Goal: Information Seeking & Learning: Learn about a topic

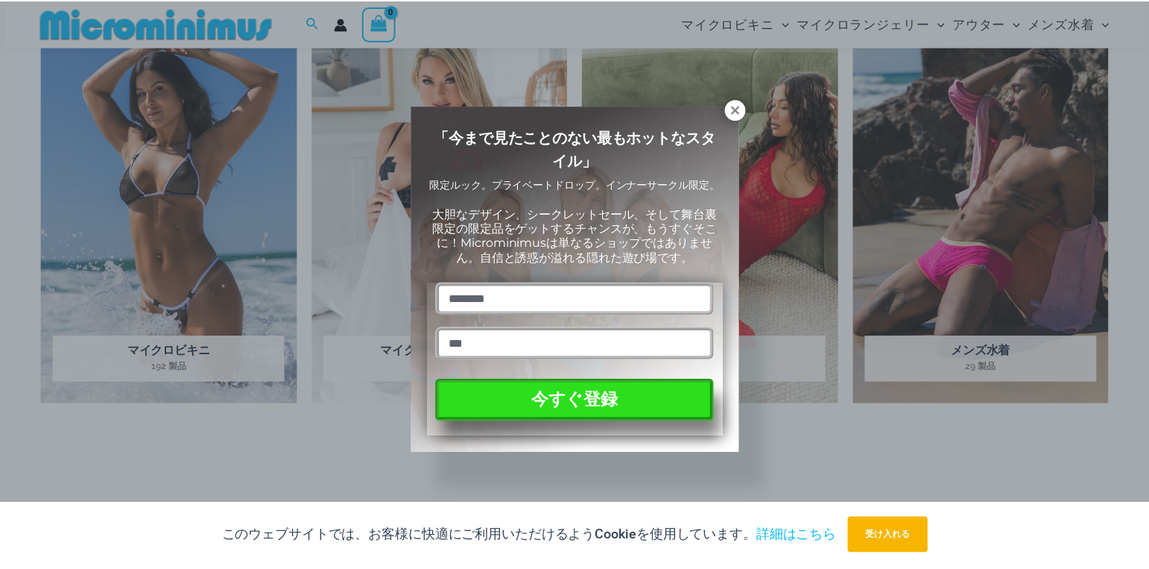
scroll to position [1232, 0]
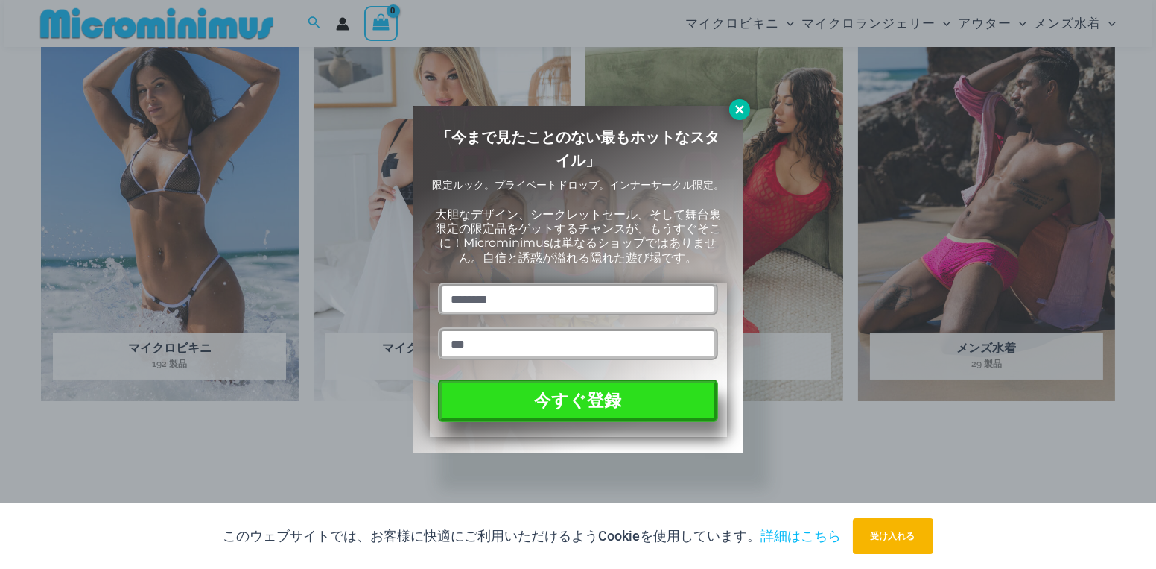
click at [738, 110] on icon at bounding box center [739, 109] width 8 height 8
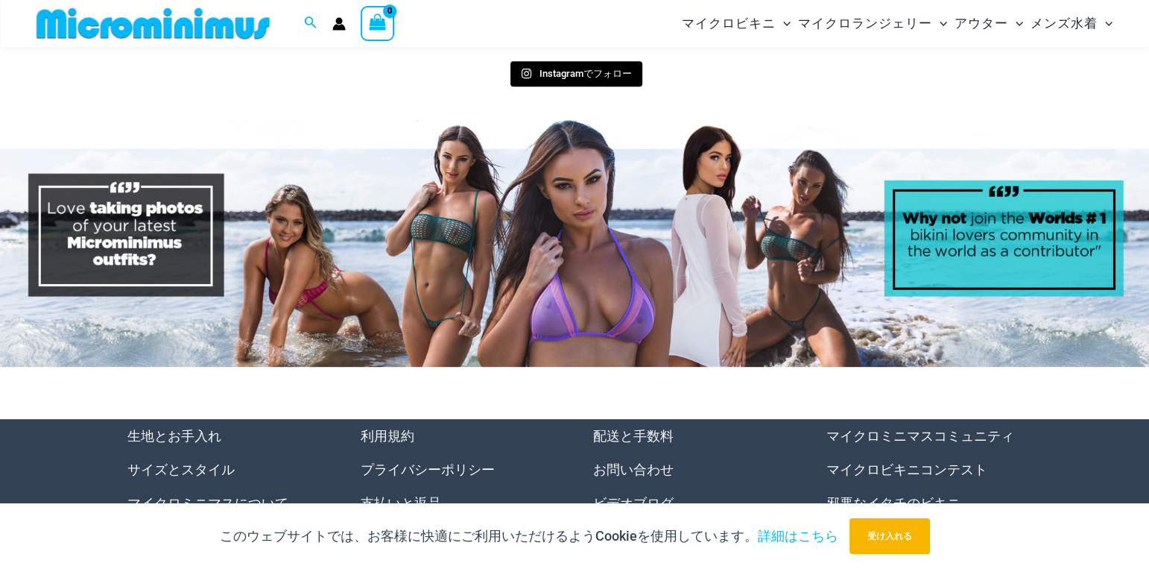
scroll to position [7143, 0]
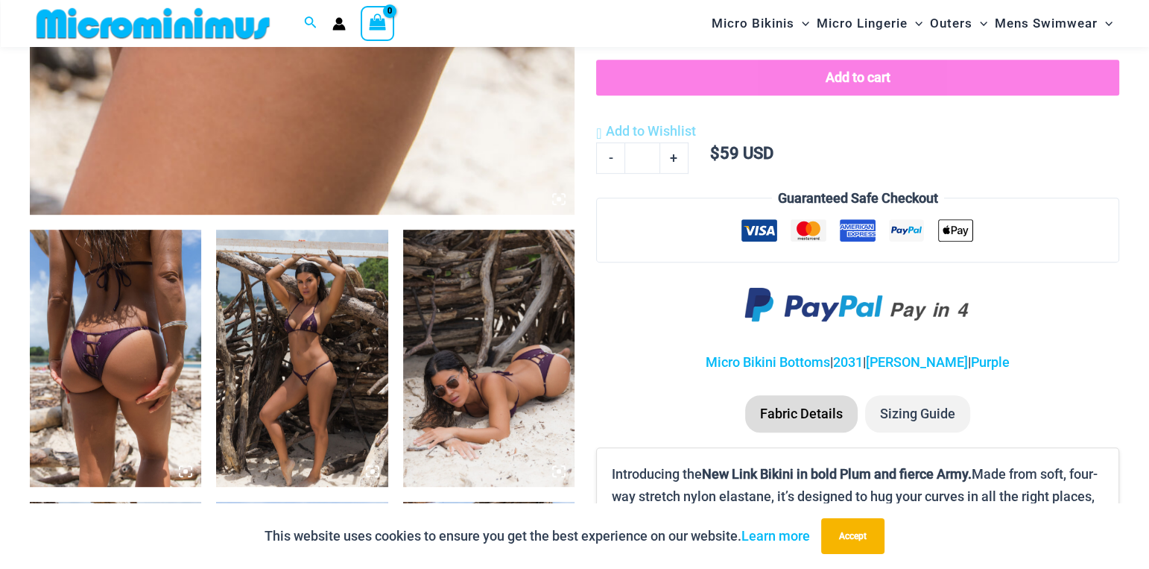
scroll to position [483, 0]
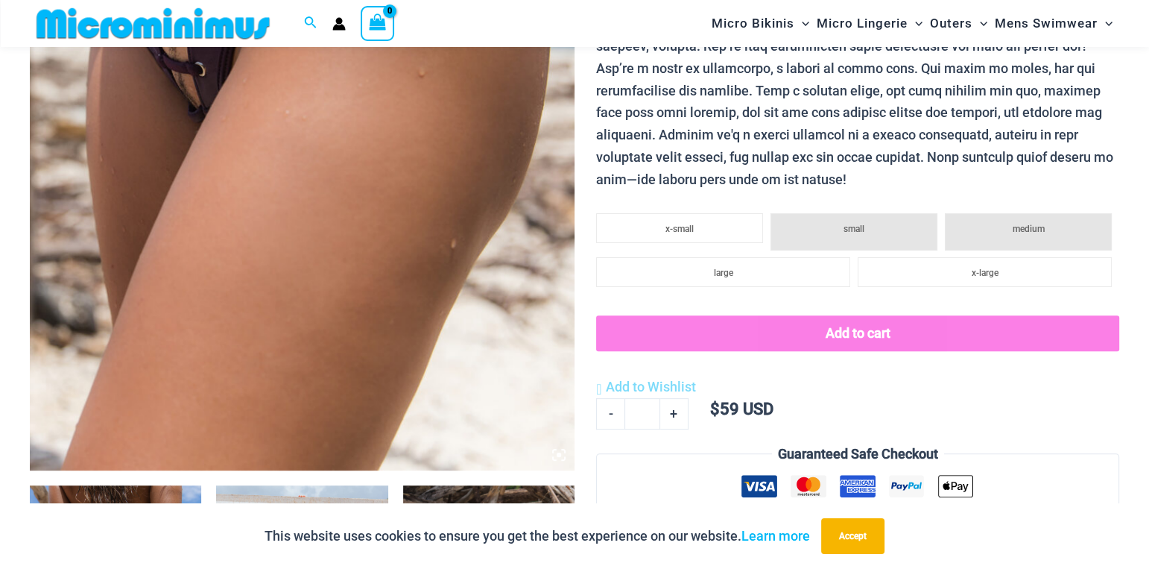
click at [290, 180] on img at bounding box center [302, 61] width 545 height 817
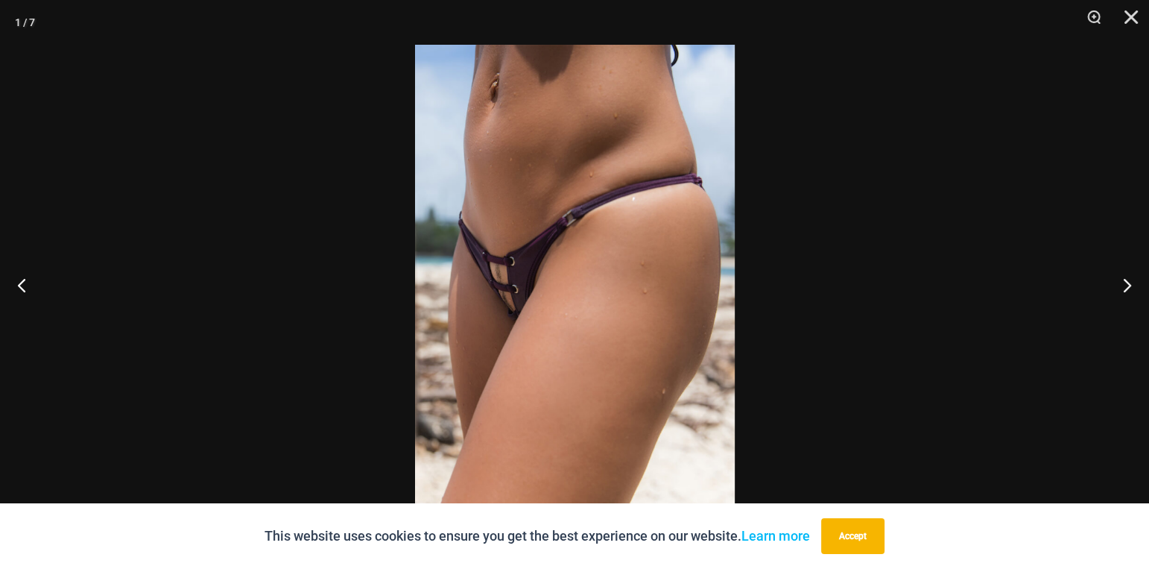
click at [496, 279] on img at bounding box center [575, 284] width 320 height 479
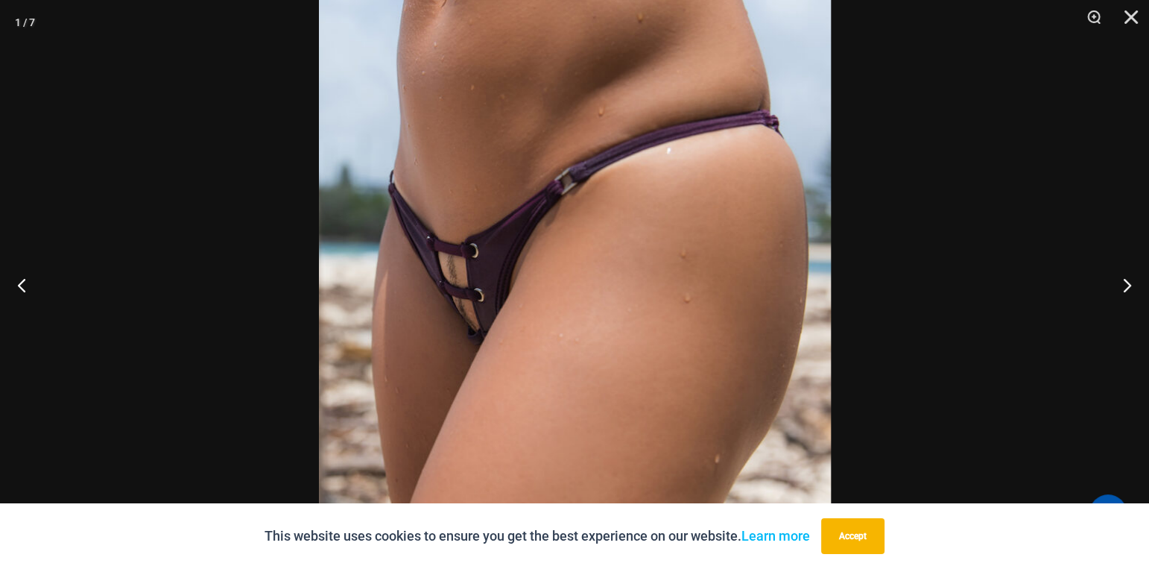
click at [496, 279] on img at bounding box center [575, 288] width 512 height 768
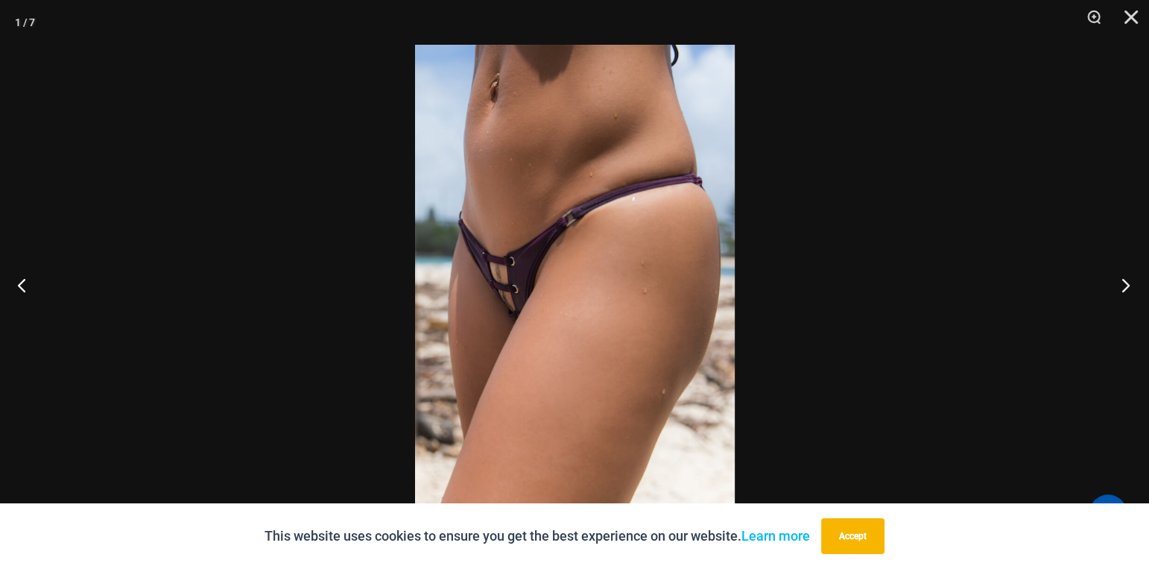
click at [1133, 288] on button "Next" at bounding box center [1121, 284] width 56 height 75
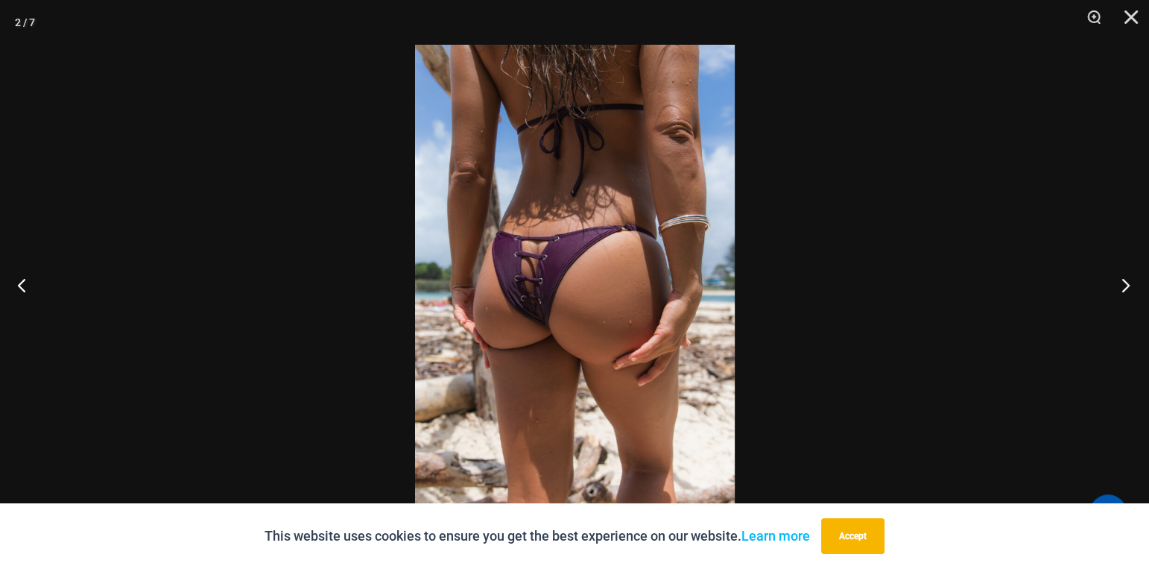
click at [1133, 288] on button "Next" at bounding box center [1121, 284] width 56 height 75
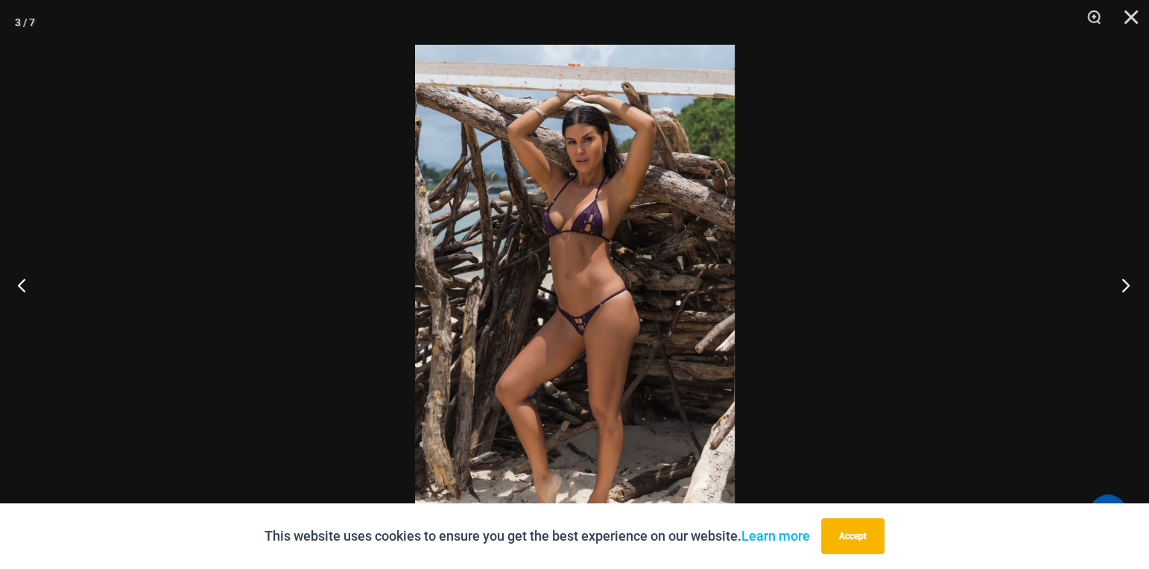
click at [1133, 288] on button "Next" at bounding box center [1121, 284] width 56 height 75
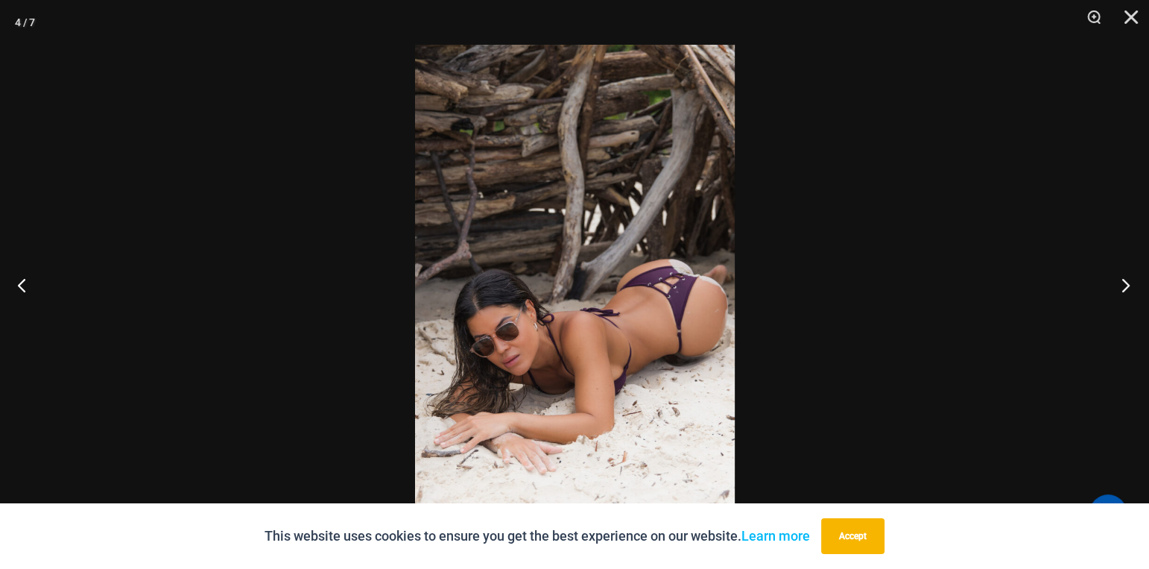
click at [1133, 288] on button "Next" at bounding box center [1121, 284] width 56 height 75
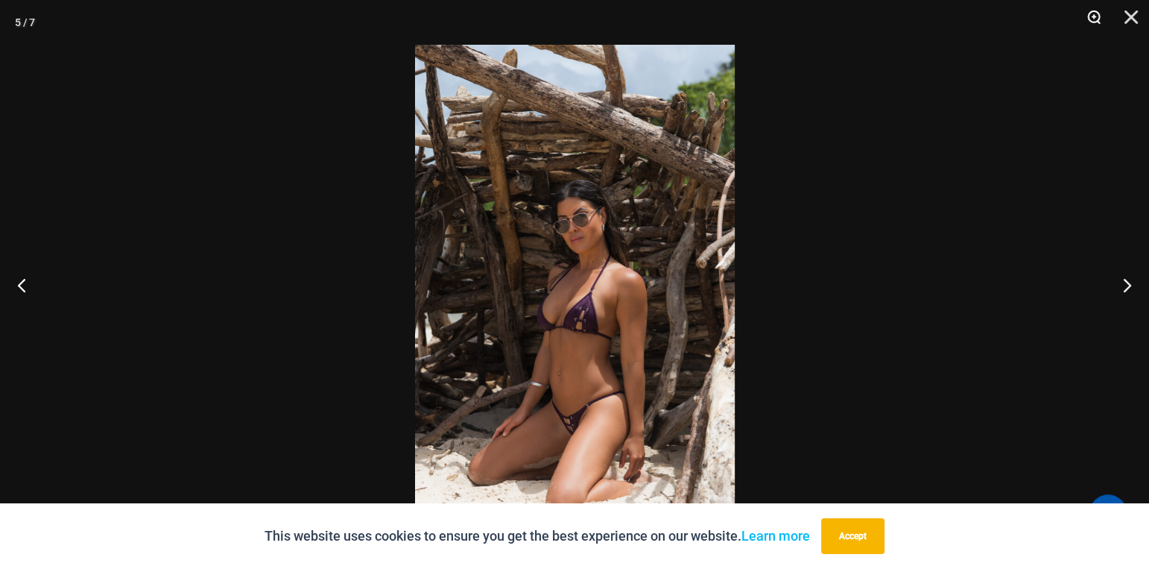
click at [1098, 11] on button "Zoom" at bounding box center [1088, 22] width 37 height 45
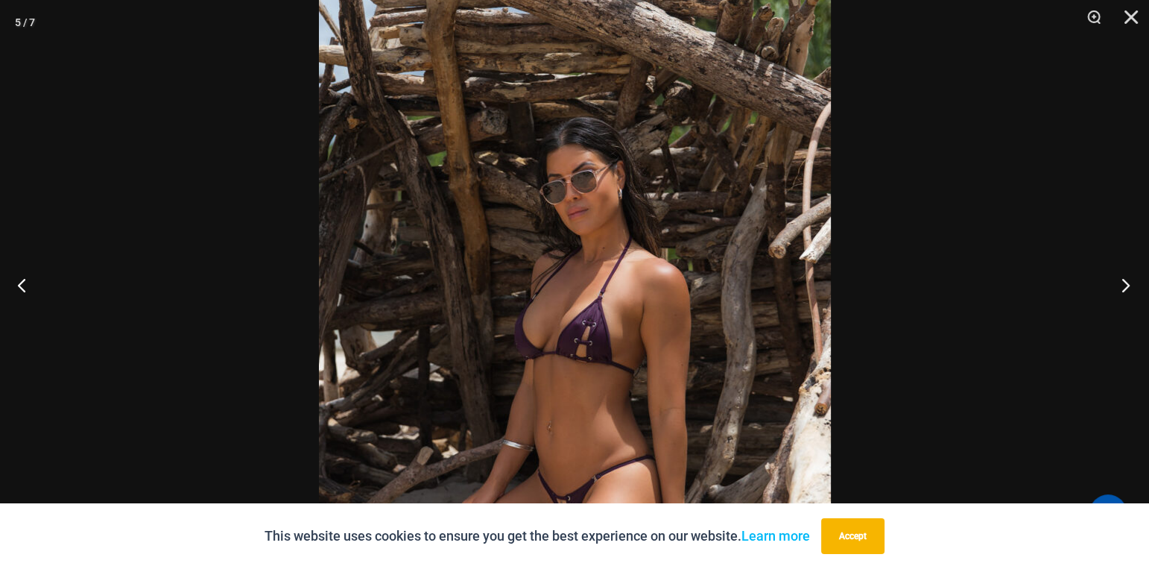
click at [1123, 276] on button "Next" at bounding box center [1121, 284] width 56 height 75
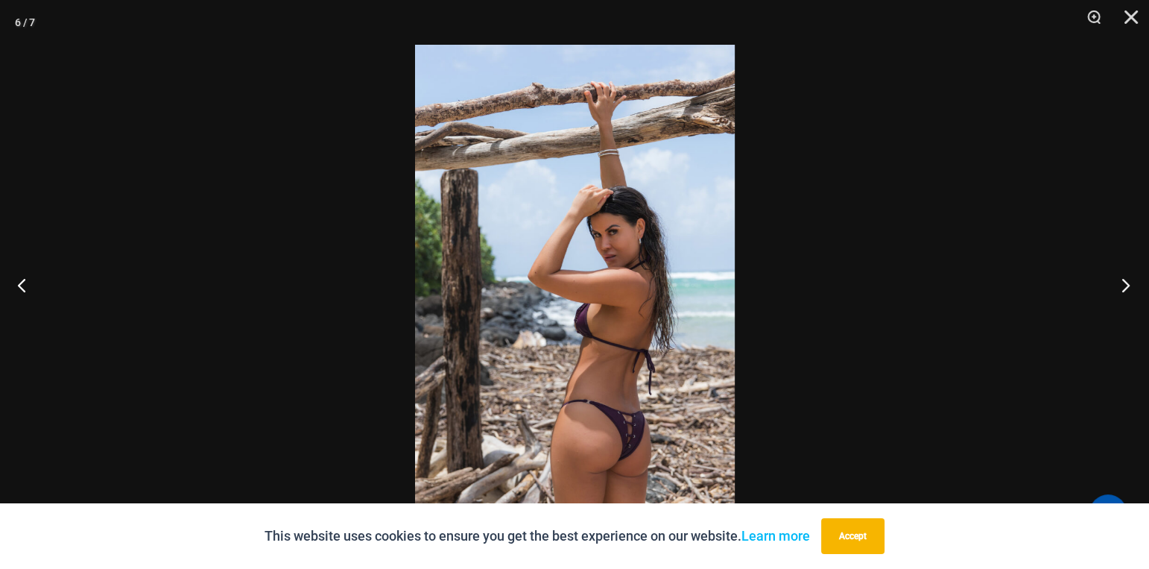
click at [1123, 276] on button "Next" at bounding box center [1121, 284] width 56 height 75
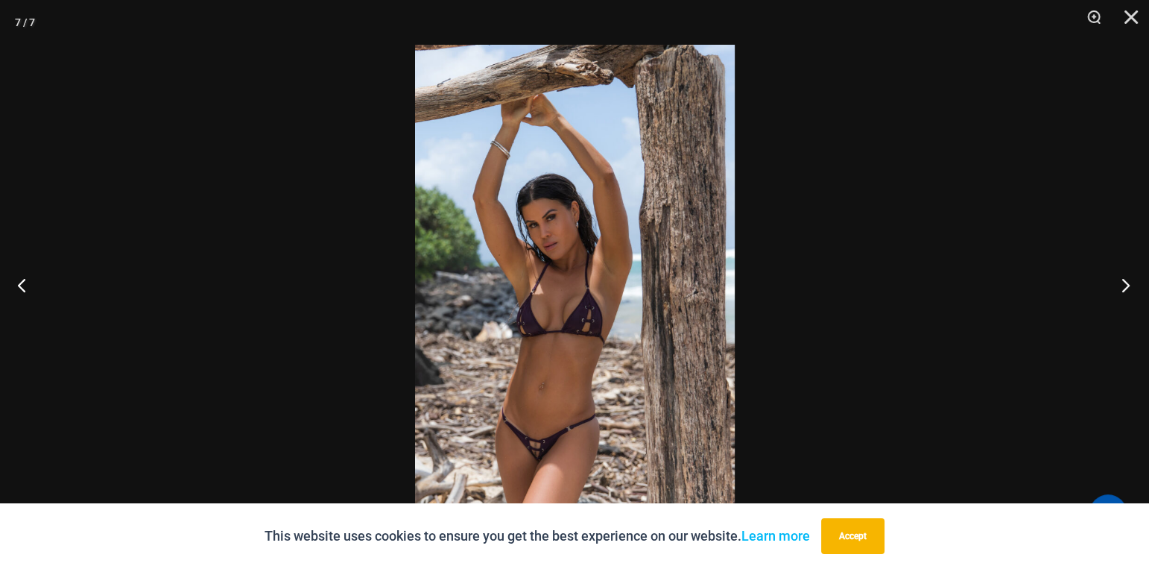
click at [1123, 276] on button "Next" at bounding box center [1121, 284] width 56 height 75
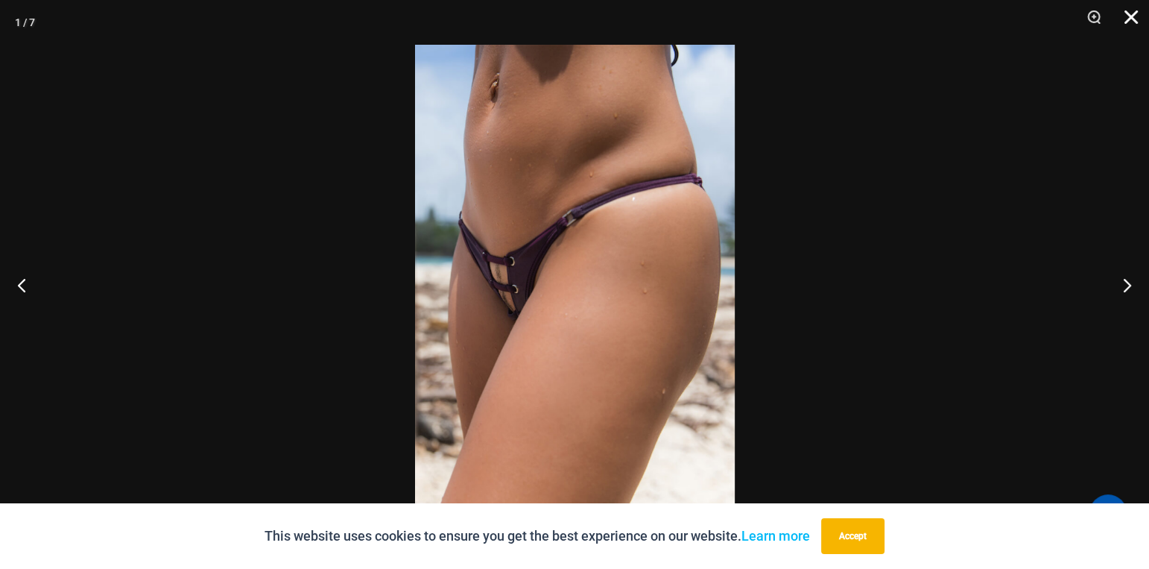
click at [1136, 12] on button "Close" at bounding box center [1125, 22] width 37 height 45
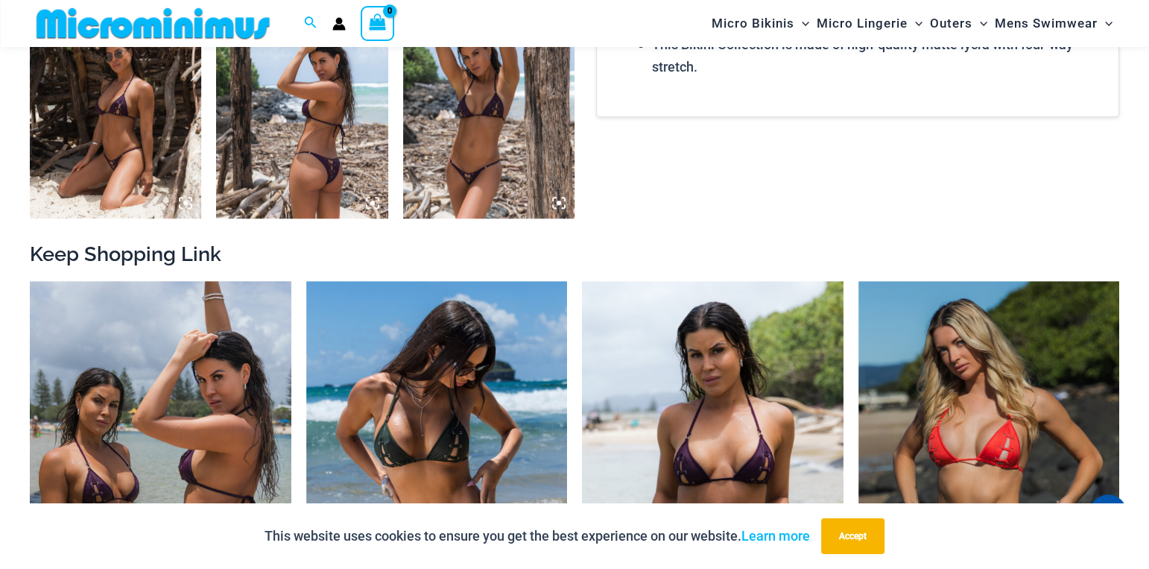
scroll to position [1476, 0]
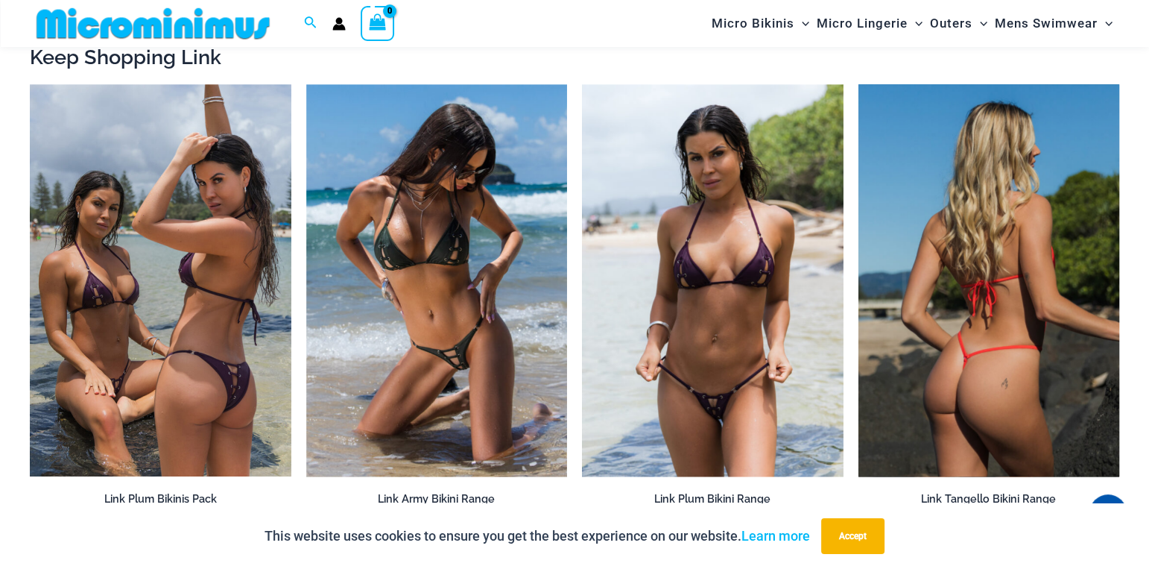
click at [906, 301] on img at bounding box center [989, 280] width 262 height 392
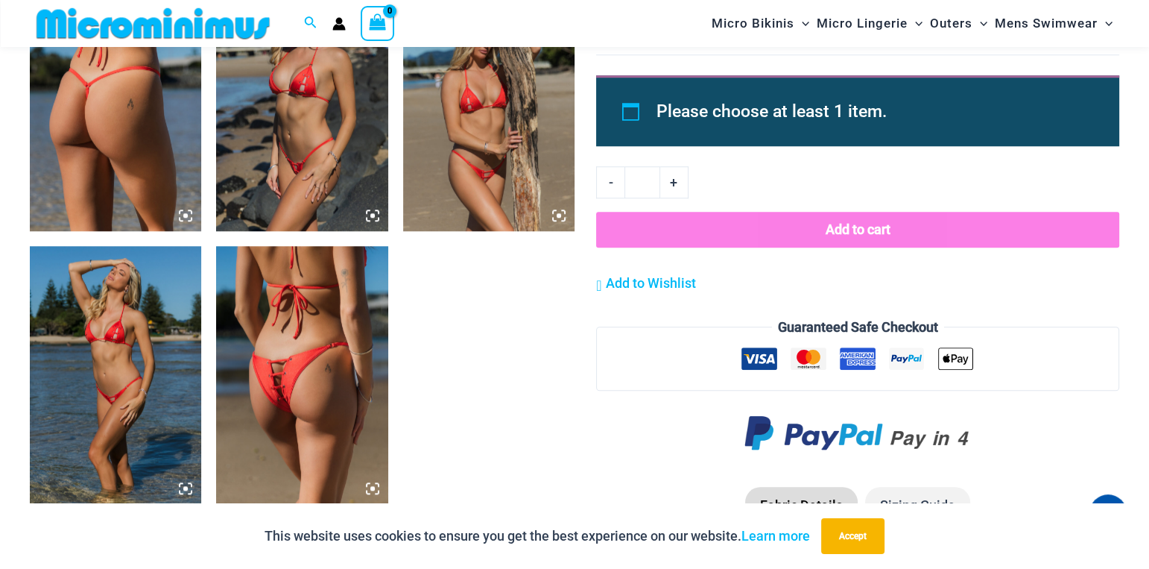
scroll to position [1539, 0]
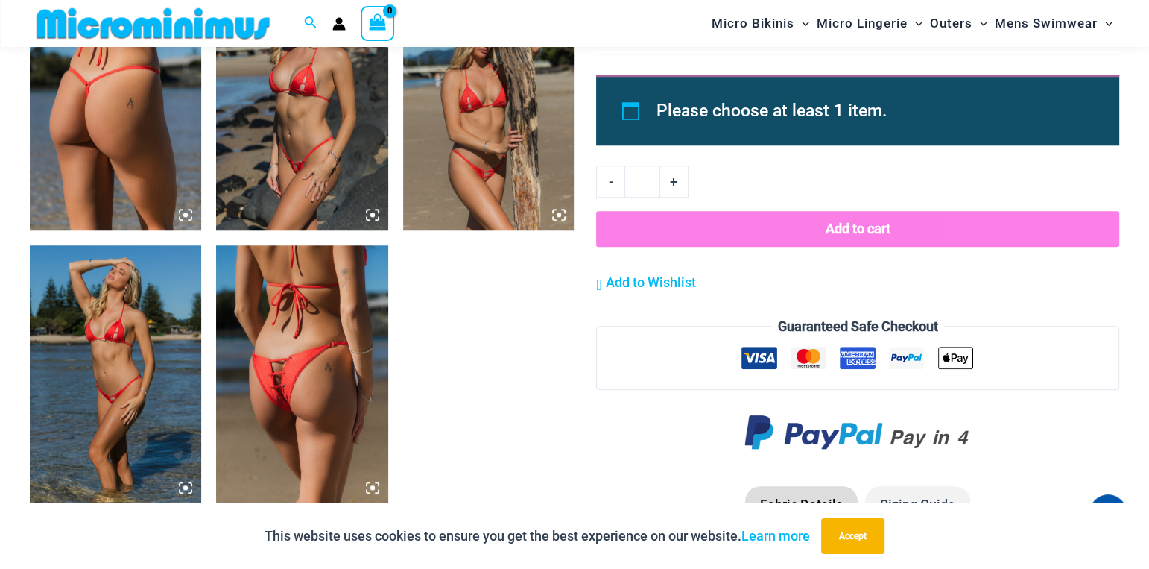
click at [469, 115] on img at bounding box center [488, 101] width 171 height 257
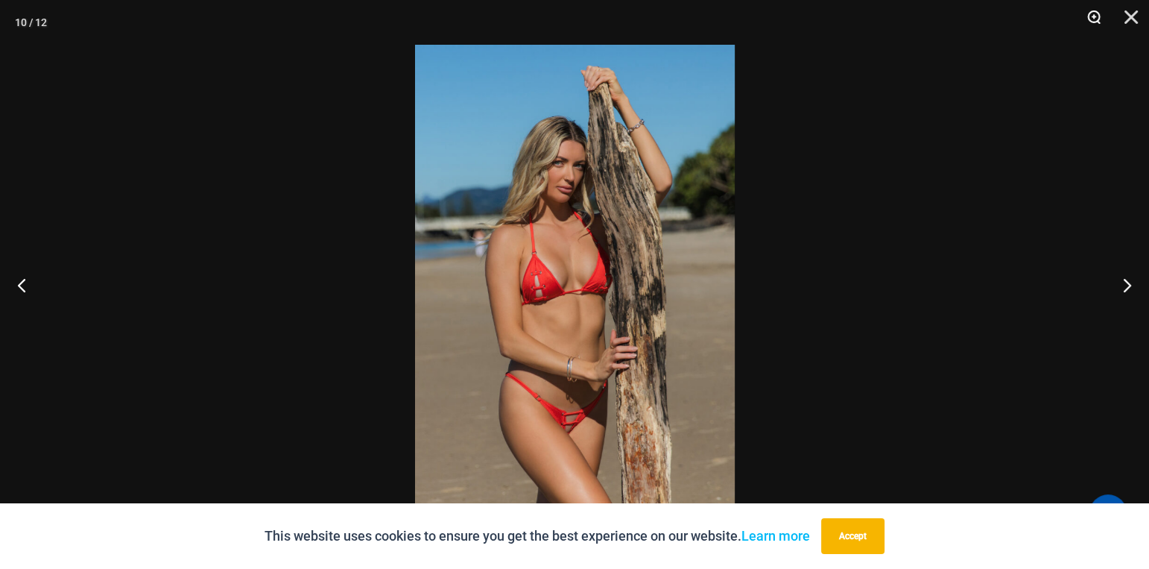
click at [1092, 10] on button "Zoom" at bounding box center [1088, 22] width 37 height 45
